Goal: Complete application form

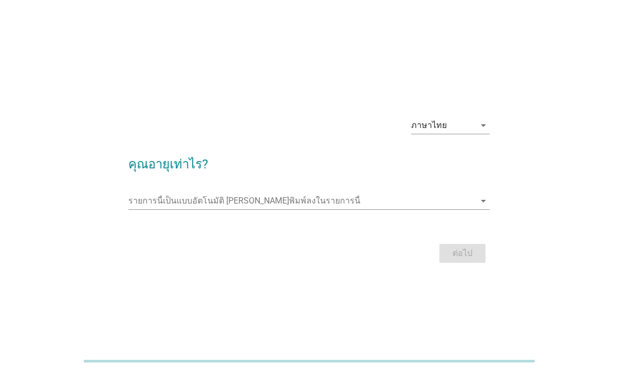
click at [468, 134] on div "ภาษาไทย" at bounding box center [443, 125] width 64 height 17
click at [429, 90] on div "ภาษาไทย arrow_drop_down คุณอายุเท่าไร? รายการนี้เป็นแบบอัตโนมัติ [PERSON_NAME]พ…" at bounding box center [309, 187] width 618 height 374
click at [362, 209] on input "รายการนี้เป็นแบบอัตโนมัติ คุณสามารถพิมพ์ลงในรายการนี้" at bounding box center [301, 200] width 347 height 17
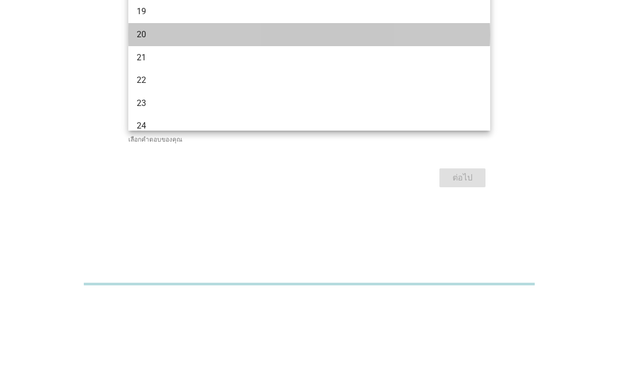
click at [389, 105] on div "20" at bounding box center [295, 111] width 316 height 13
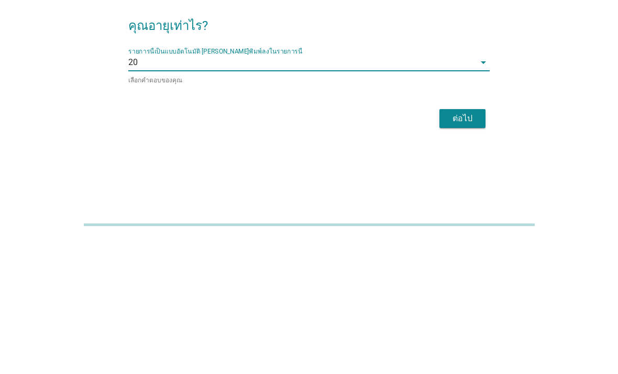
click at [476, 248] on div "ต่อไป" at bounding box center [462, 254] width 29 height 13
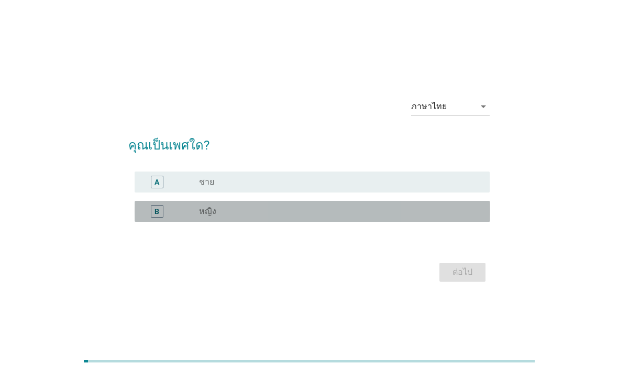
click at [404, 216] on div "radio_button_unchecked หญิง" at bounding box center [336, 211] width 274 height 10
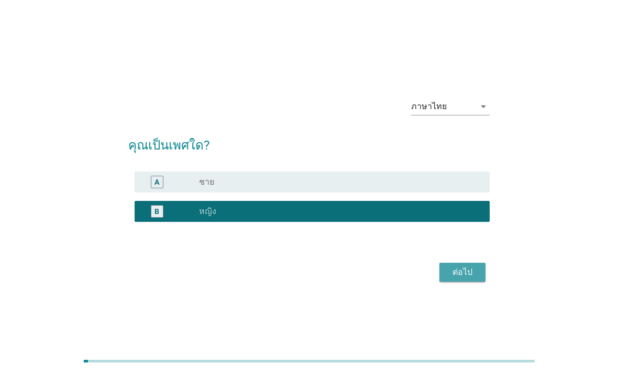
click at [469, 278] on div "ต่อไป" at bounding box center [462, 272] width 29 height 13
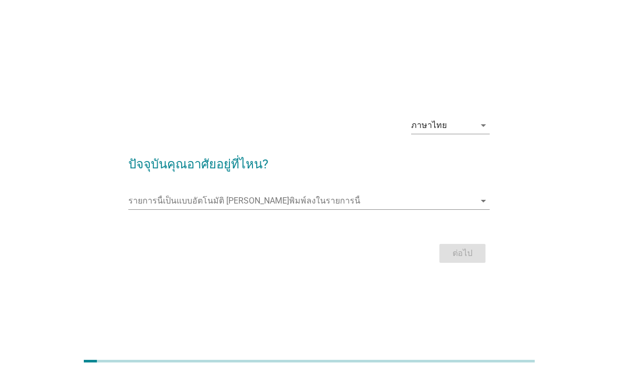
click at [402, 209] on input "รายการนี้เป็นแบบอัตโนมัติ คุณสามารถพิมพ์ลงในรายการนี้" at bounding box center [301, 200] width 347 height 17
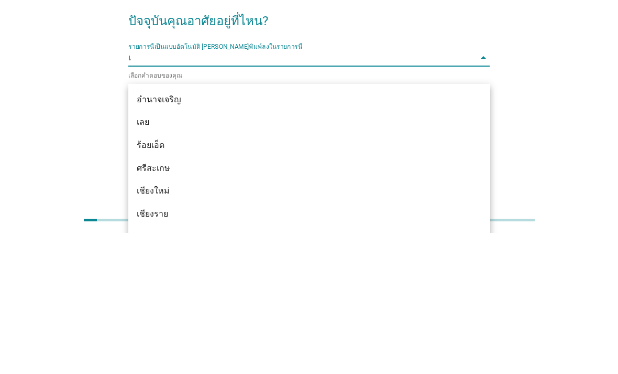
type input "เช"
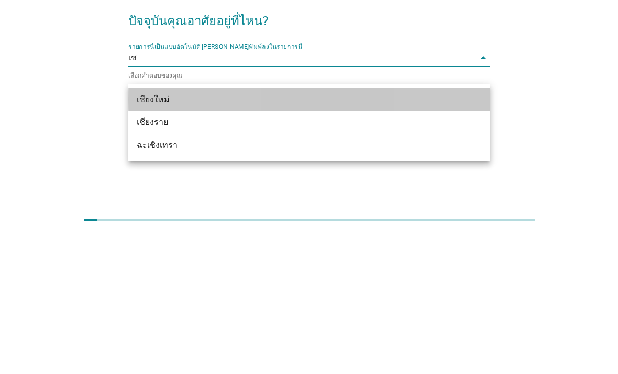
click at [375, 234] on div "เชียงใหม่" at bounding box center [295, 240] width 316 height 13
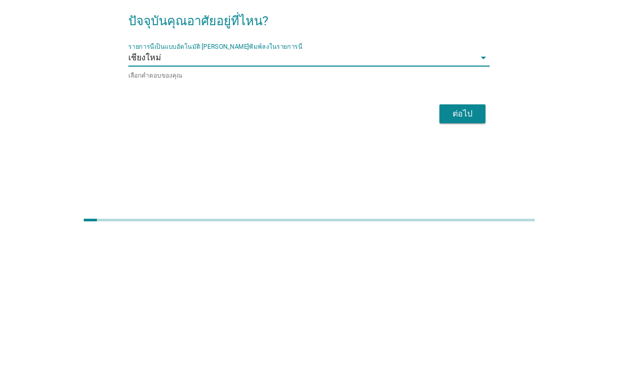
click at [461, 248] on div "ต่อไป" at bounding box center [462, 254] width 29 height 13
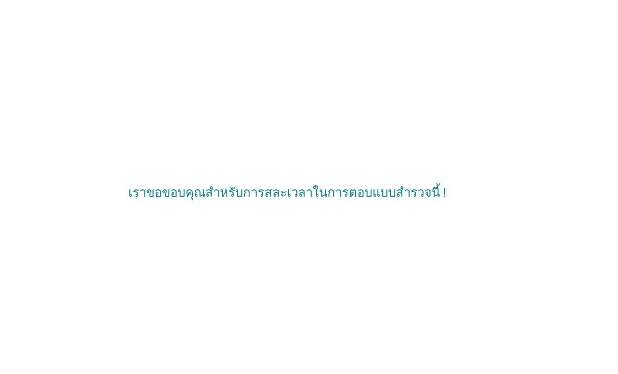
scroll to position [34, 0]
